Goal: Information Seeking & Learning: Understand process/instructions

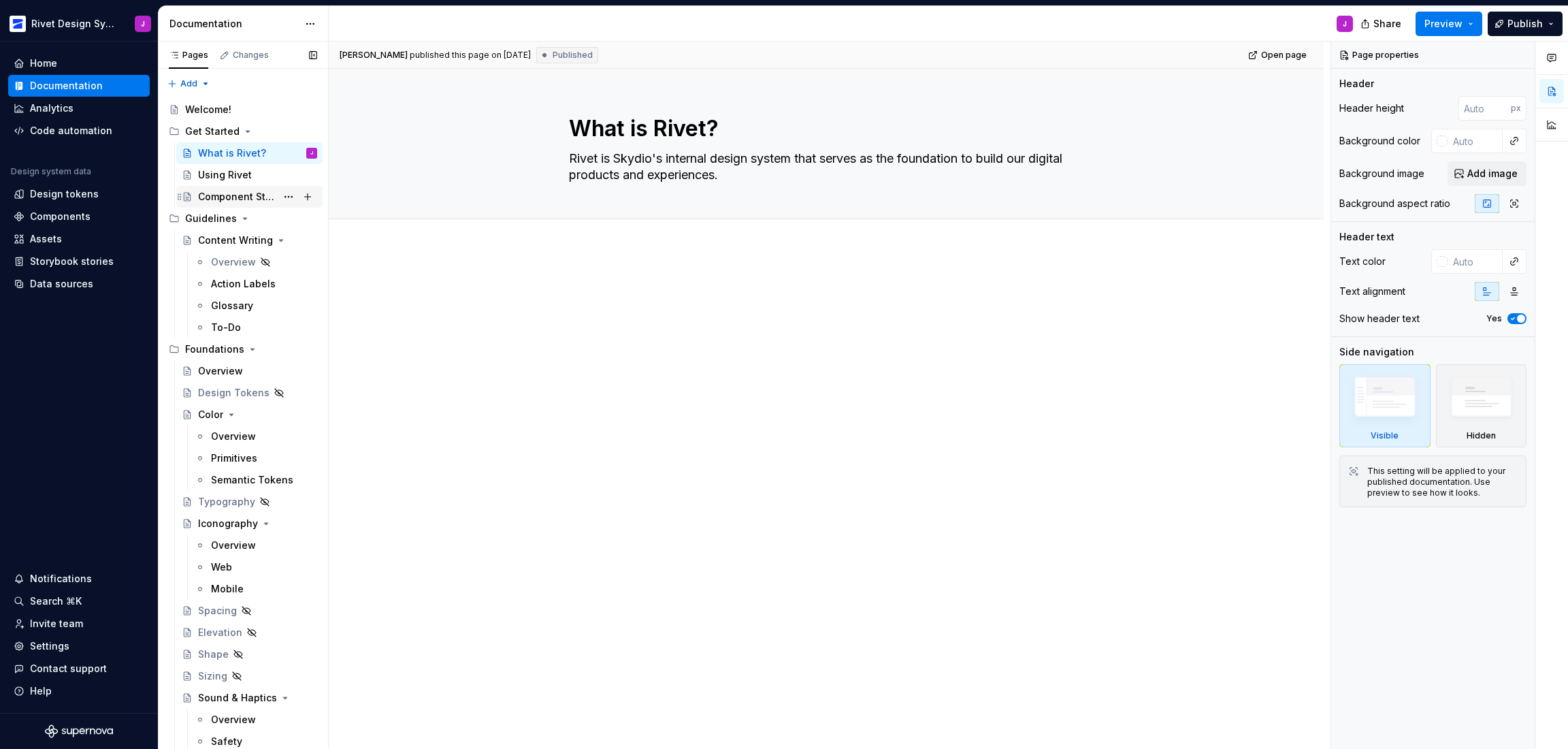
click at [226, 200] on div "Component Status" at bounding box center [237, 197] width 78 height 14
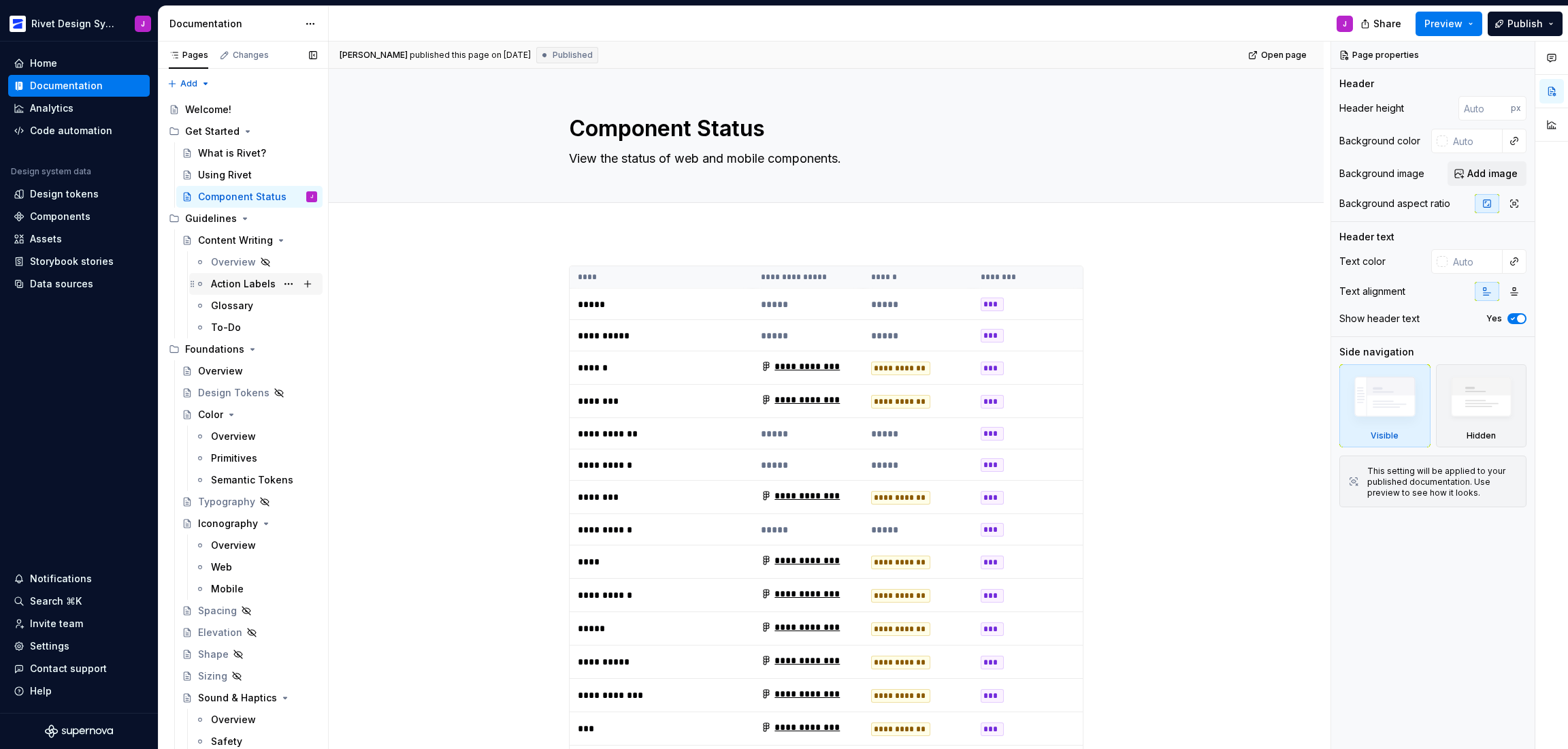
click at [230, 281] on div "Action Labels" at bounding box center [243, 284] width 65 height 14
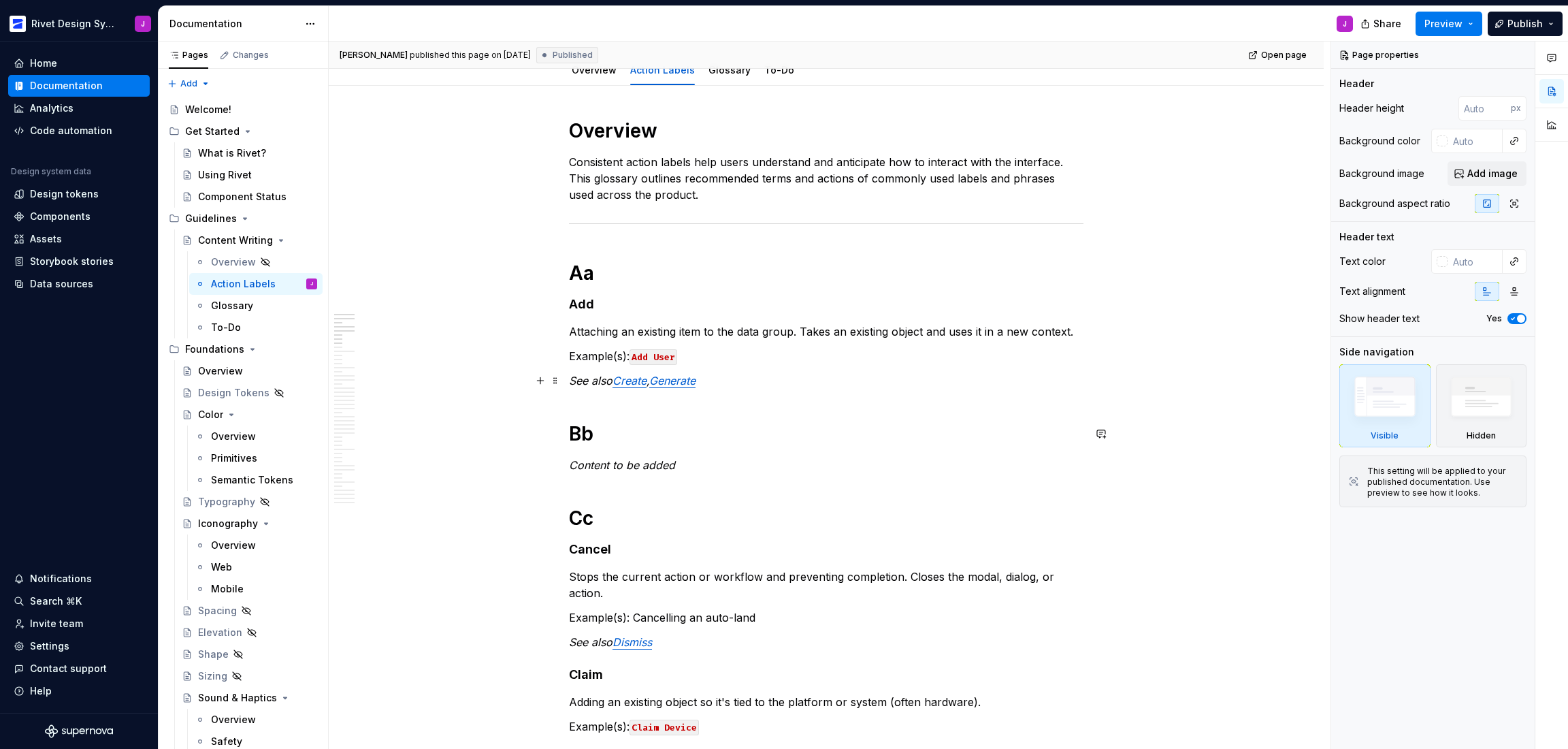
scroll to position [187, 0]
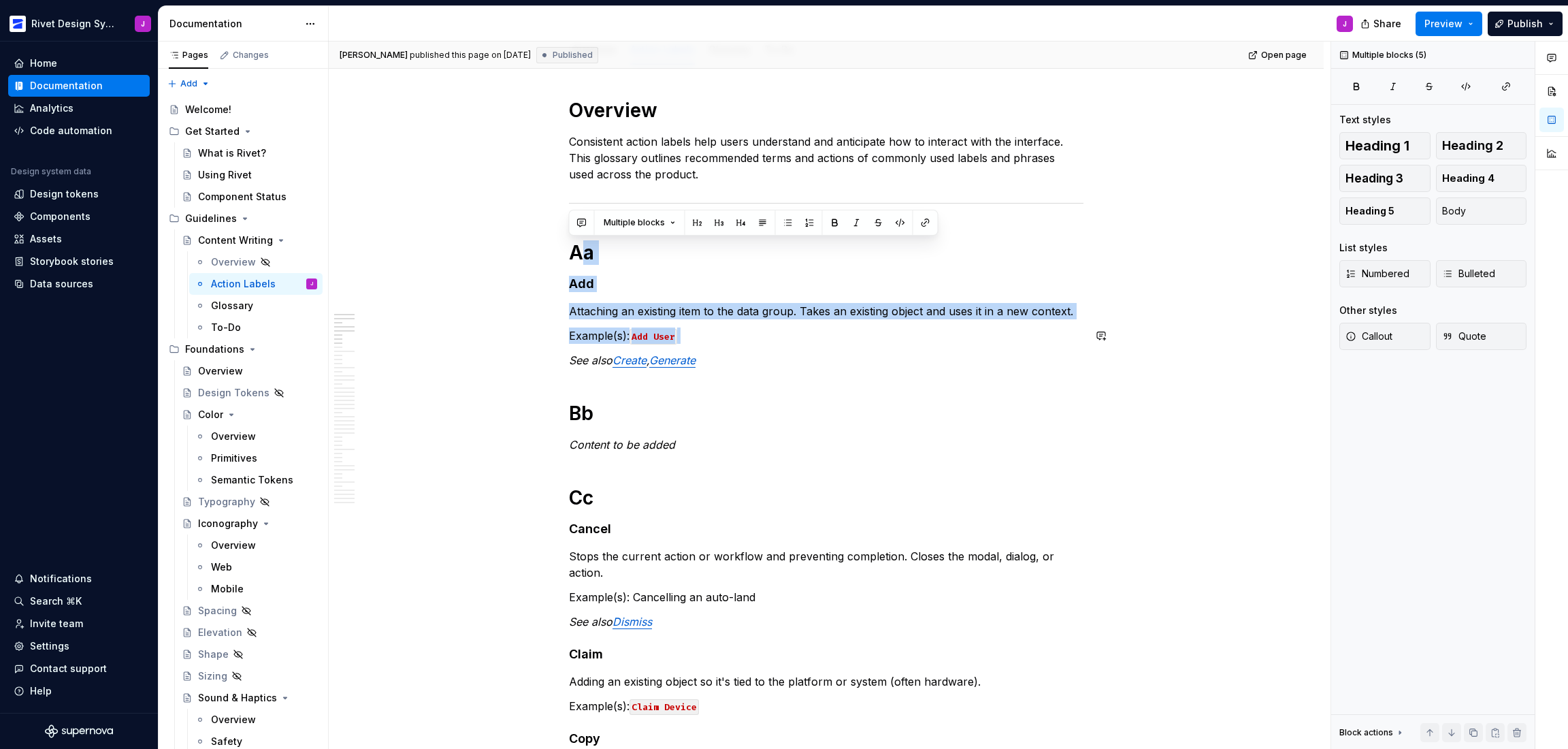
drag, startPoint x: 576, startPoint y: 245, endPoint x: 755, endPoint y: 346, distance: 205.5
click at [732, 329] on p "Example(s): Add User" at bounding box center [826, 335] width 515 height 17
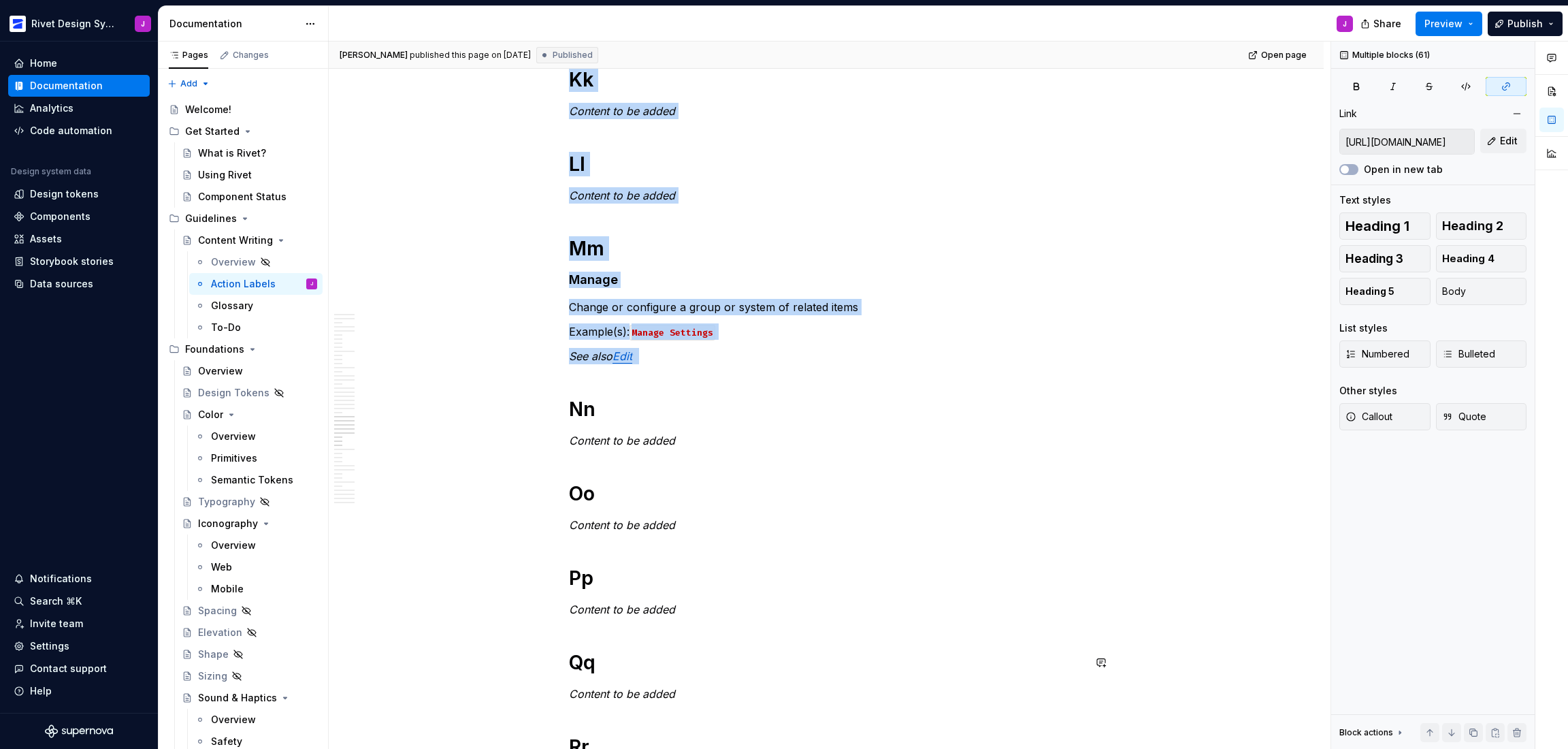
scroll to position [3458, 0]
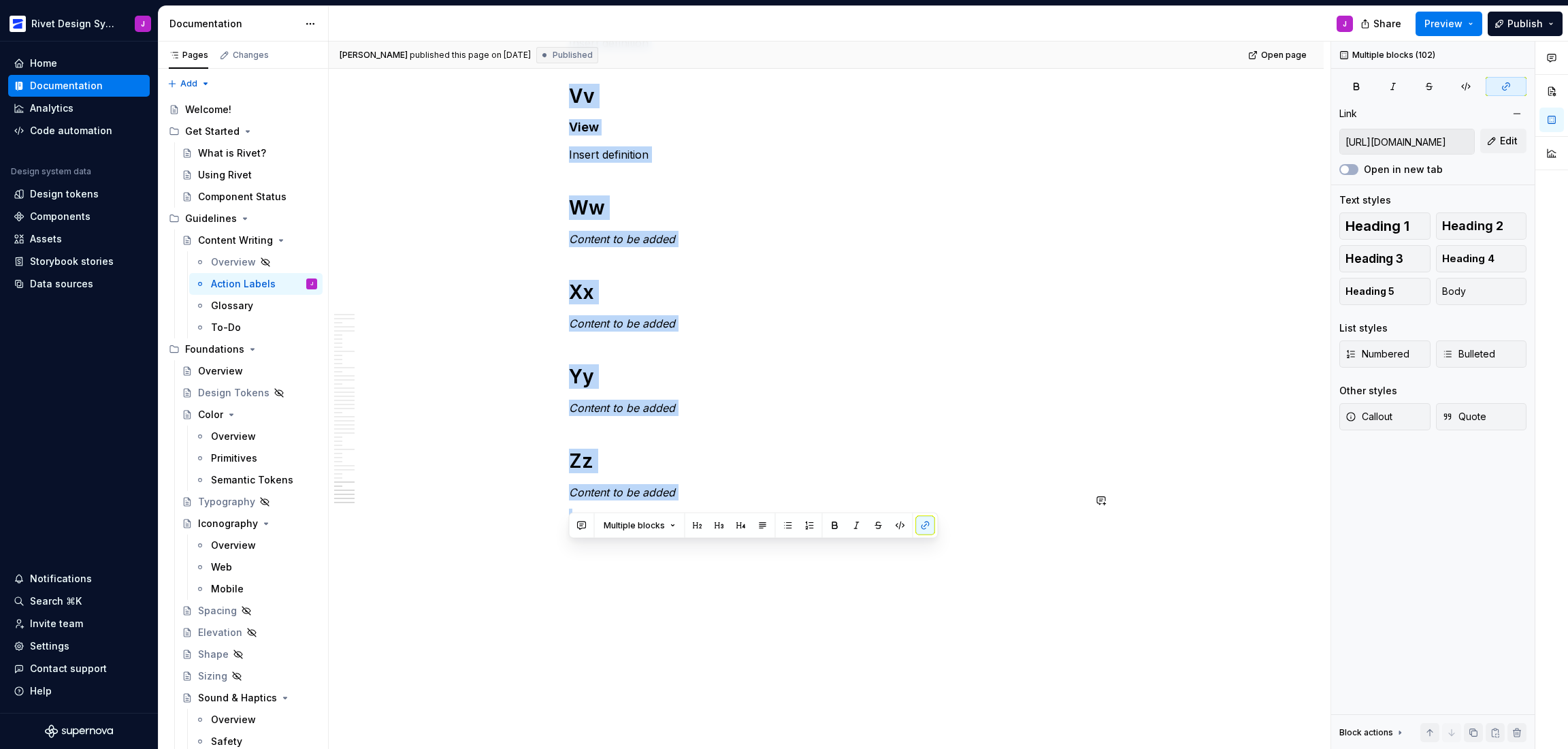
drag, startPoint x: 574, startPoint y: 255, endPoint x: 800, endPoint y: 522, distance: 349.8
copy div "Aa Add Attaching an existing item to the data group. Takes an existing object a…"
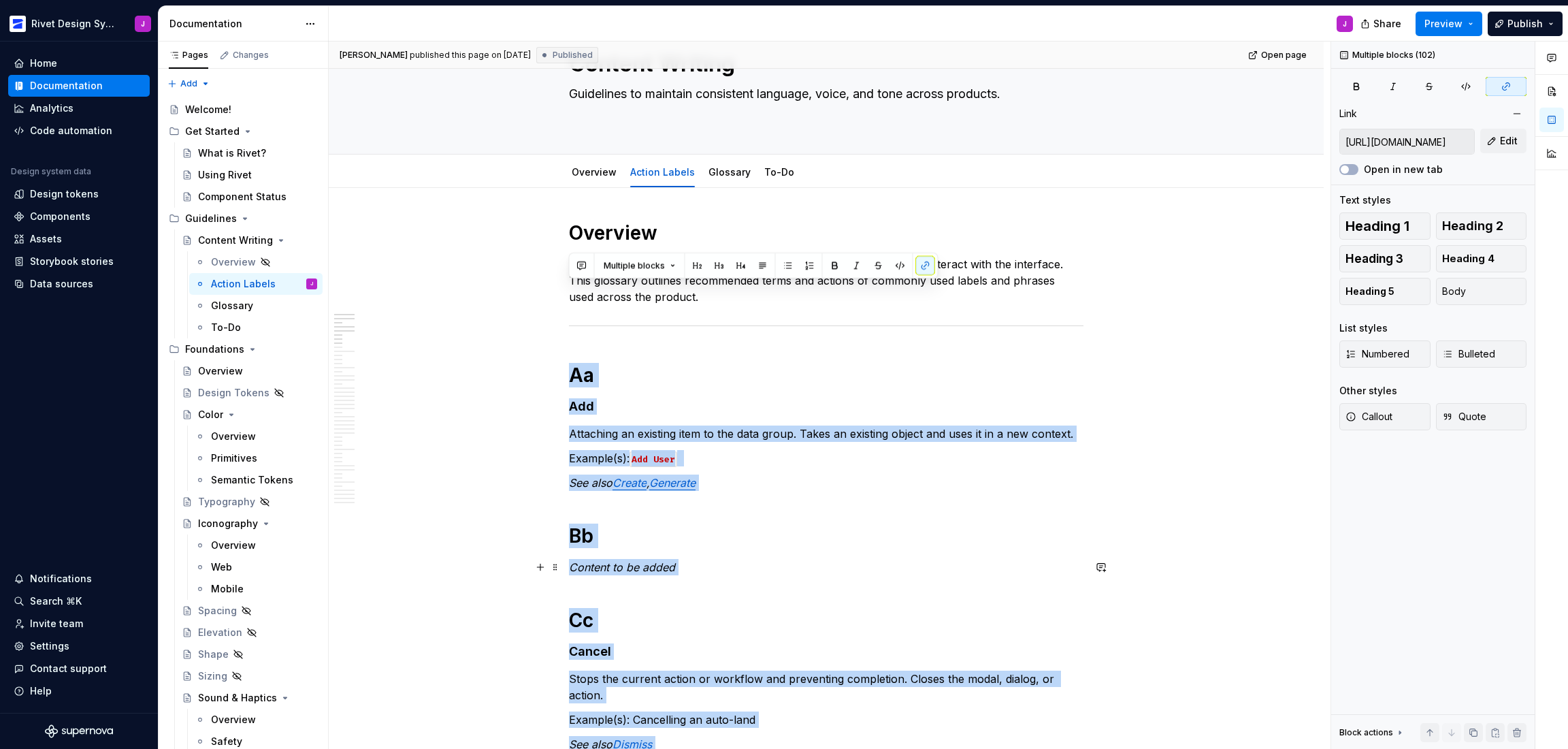
scroll to position [0, 0]
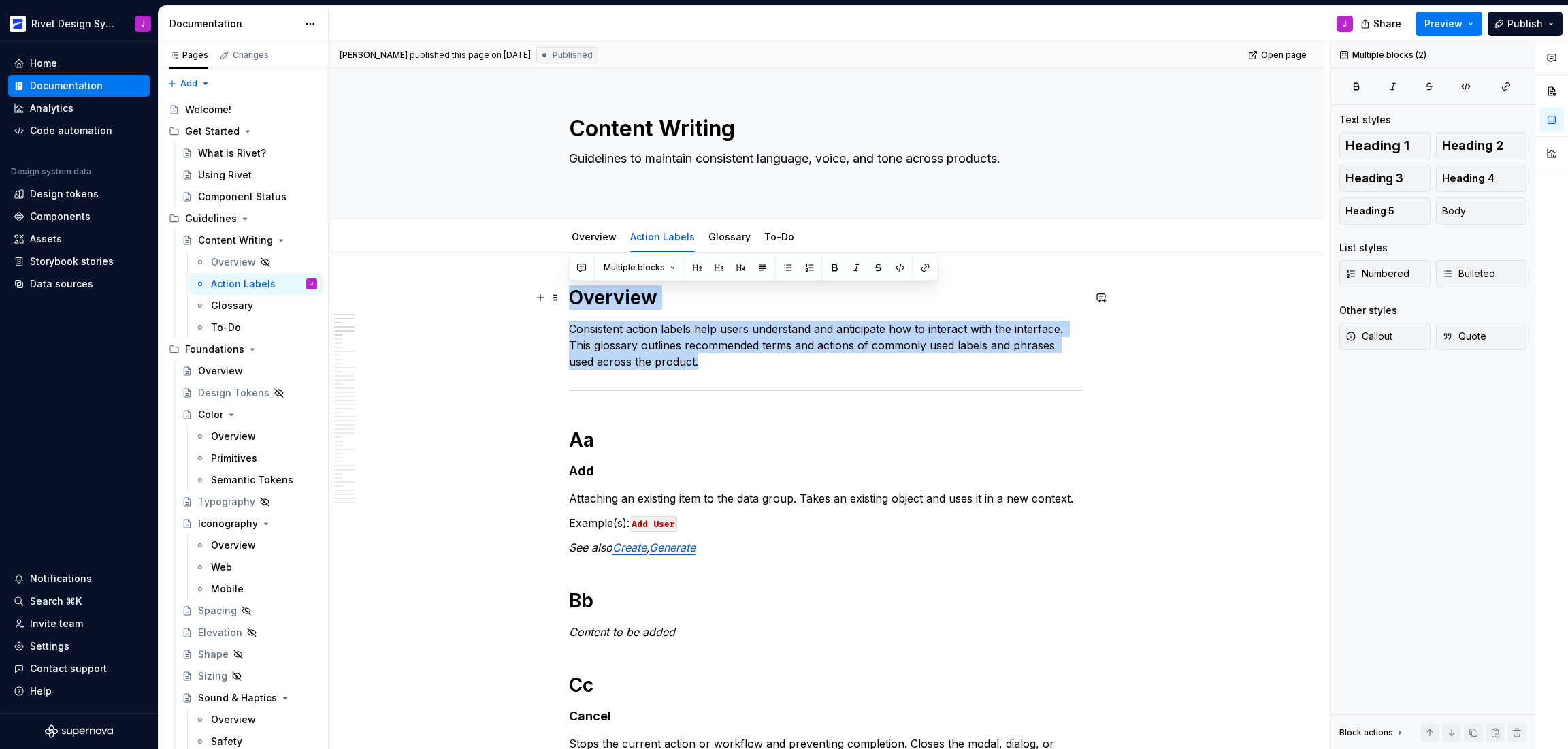
drag, startPoint x: 693, startPoint y: 353, endPoint x: 492, endPoint y: 293, distance: 209.8
copy div "Overview Consistent action labels help users understand and anticipate how to i…"
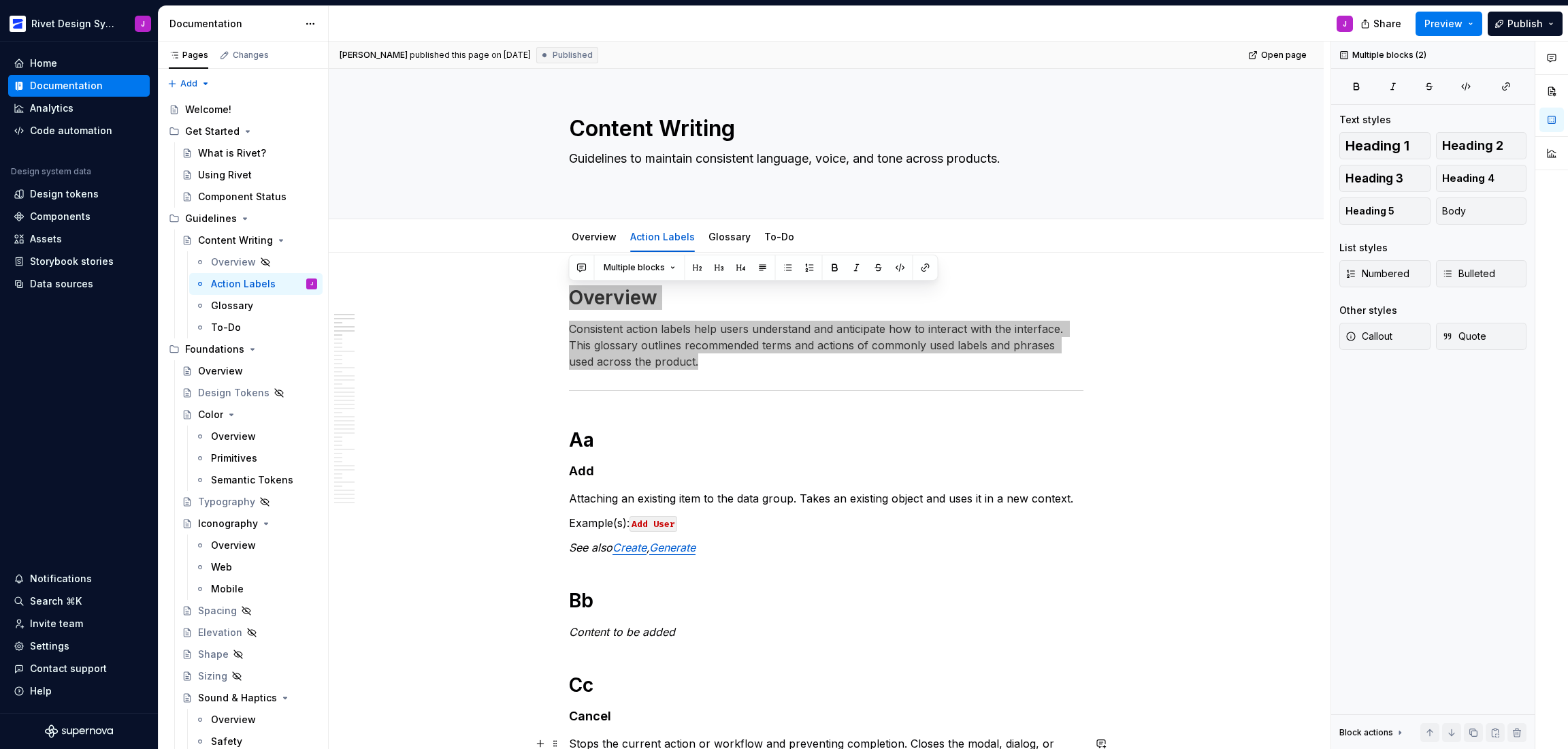
type textarea "*"
